Goal: Check status: Check status

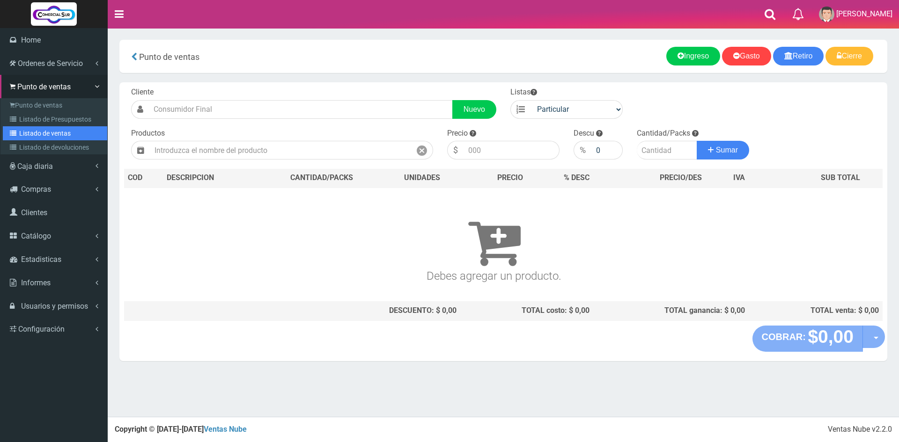
click at [21, 130] on link "Listado de ventas" at bounding box center [55, 133] width 104 height 14
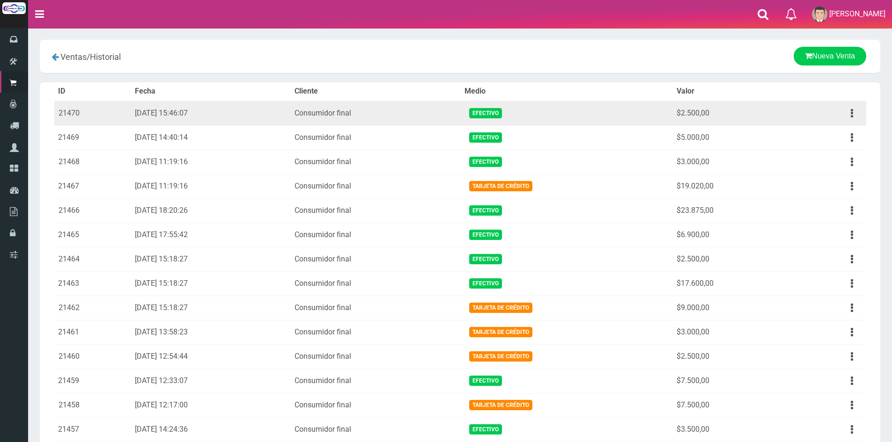
click at [845, 106] on div "Ver Eliminar" at bounding box center [851, 113] width 21 height 16
click at [848, 116] on button "button" at bounding box center [851, 113] width 21 height 16
click at [834, 133] on link "Ver" at bounding box center [825, 136] width 74 height 21
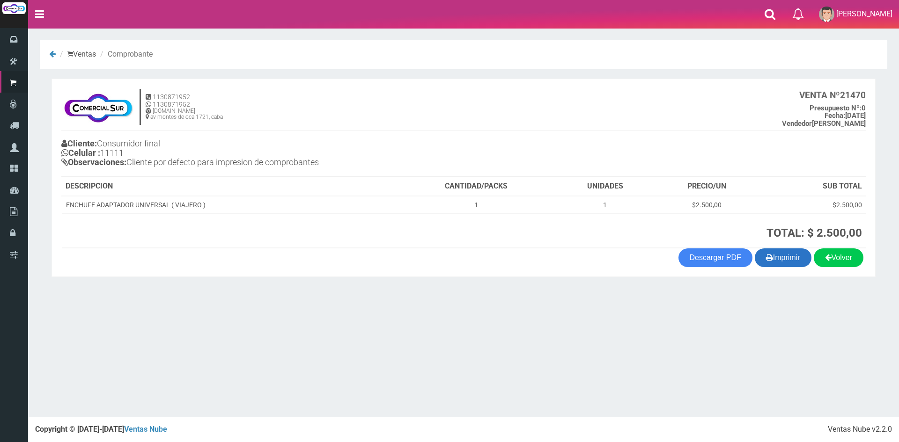
click at [791, 258] on button "Imprimir" at bounding box center [783, 258] width 57 height 19
